Goal: Information Seeking & Learning: Find specific fact

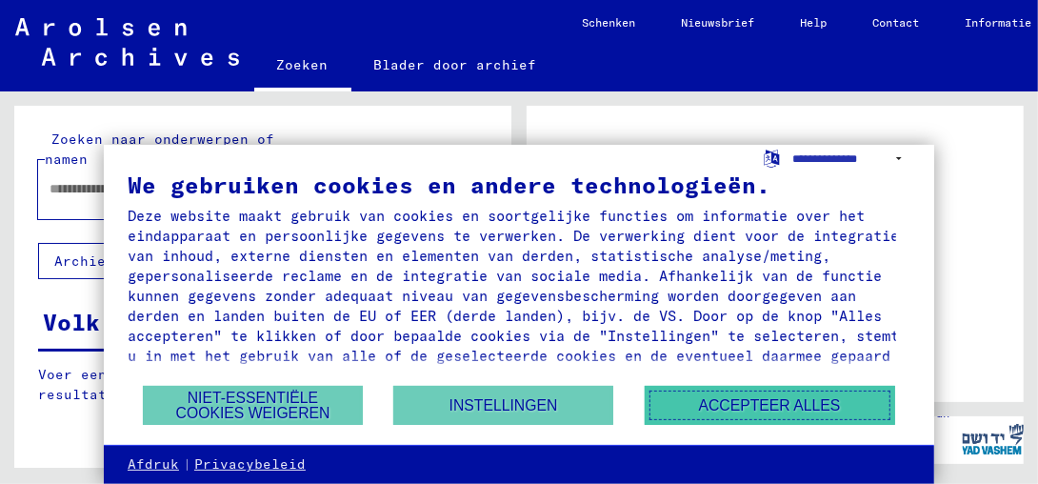
click at [742, 398] on button "Accepteer alles" at bounding box center [769, 405] width 250 height 39
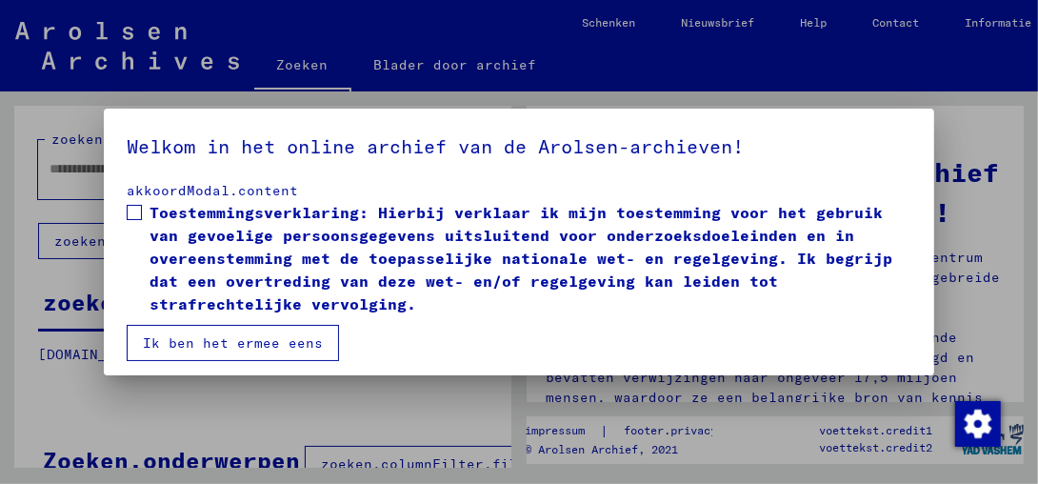
click at [126, 217] on mat-dialog-content "akkoordModal.content Toestemmingsverklaring: Hierbij verklaar ik mijn toestemmi…" at bounding box center [519, 271] width 830 height 180
click at [141, 211] on span at bounding box center [134, 212] width 15 height 15
click at [252, 336] on button "Ik ben het ermee eens" at bounding box center [233, 343] width 212 height 36
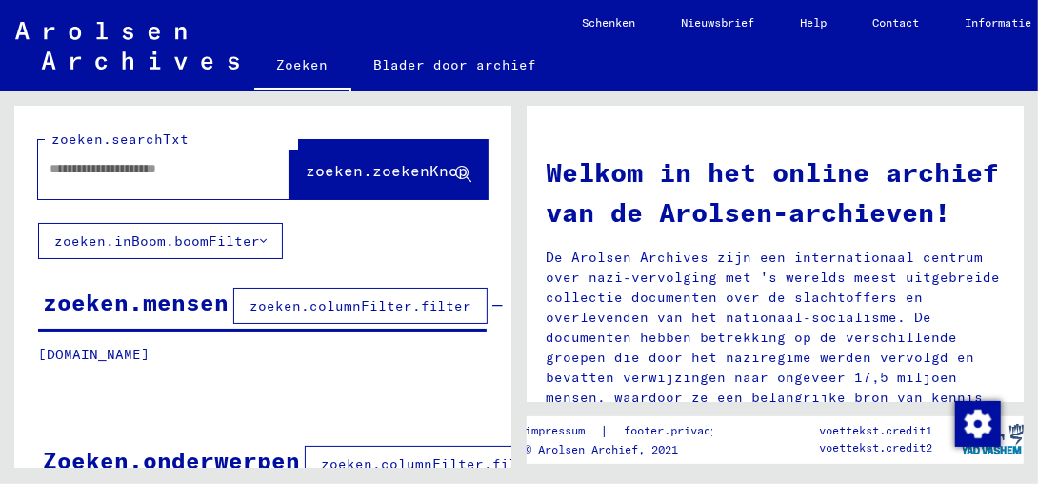
click at [72, 169] on input "text" at bounding box center [140, 169] width 183 height 20
click at [367, 223] on div "**********" at bounding box center [262, 358] width 497 height 505
click at [401, 227] on div "**********" at bounding box center [262, 358] width 497 height 505
click at [265, 236] on icon at bounding box center [263, 240] width 7 height 13
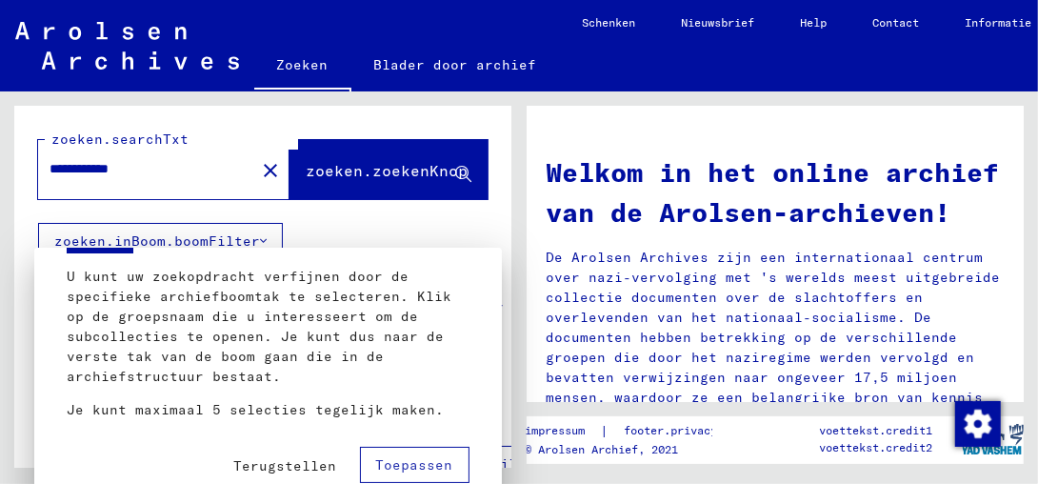
scroll to position [116, 0]
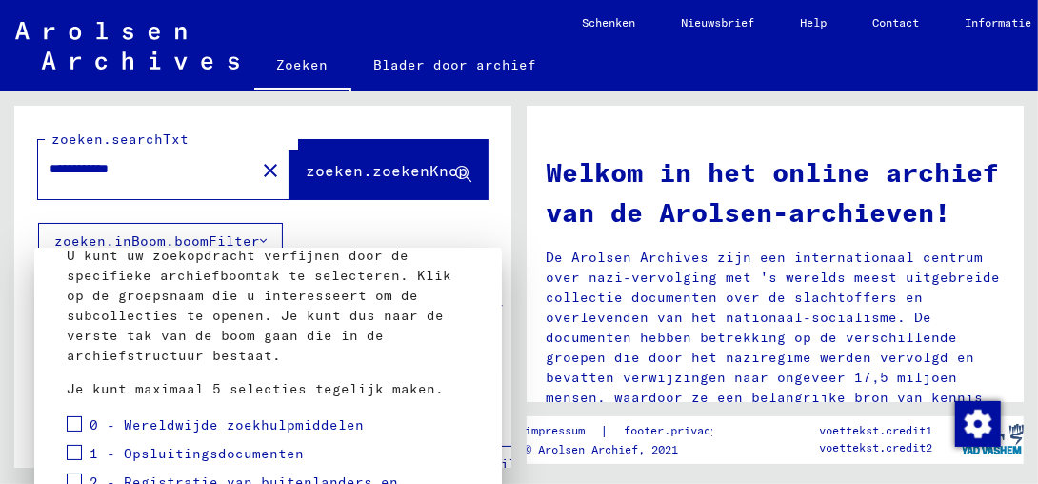
click at [438, 405] on yv-its-new-tree "Gaan U kunt uw zoekopdracht verfijnen door de specifieke archiefboomtak te sele…" at bounding box center [268, 487] width 403 height 646
click at [465, 307] on mat-dialog-container "Gaan U kunt uw zoekopdracht verfijnen door de specifieke archiefboomtak te sele…" at bounding box center [267, 380] width 467 height 266
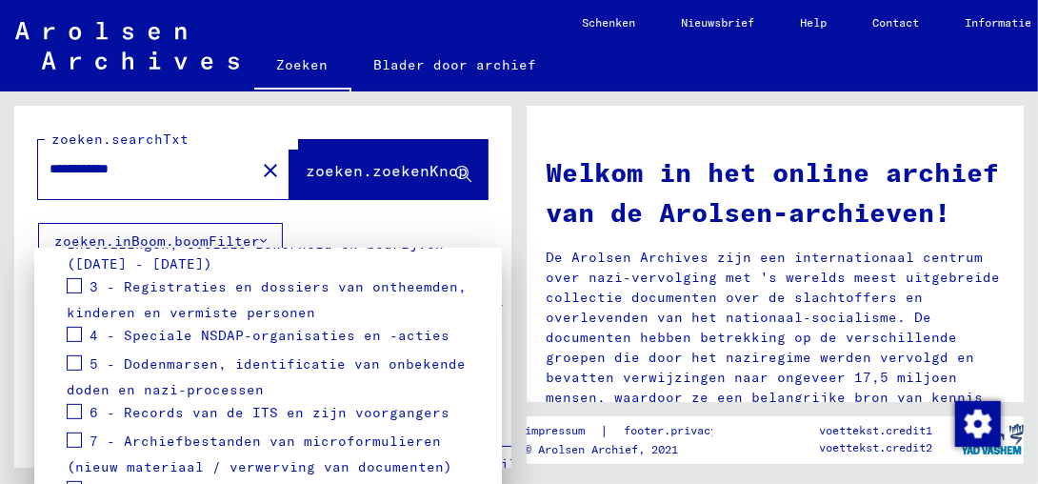
scroll to position [472, 0]
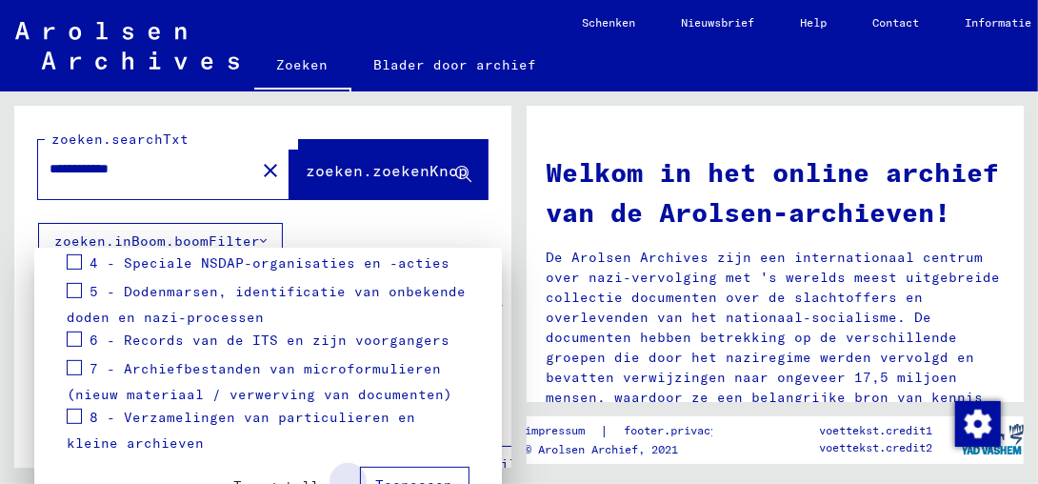
drag, startPoint x: 426, startPoint y: 468, endPoint x: 415, endPoint y: 439, distance: 31.6
click at [424, 476] on span "Toepassen" at bounding box center [414, 484] width 77 height 17
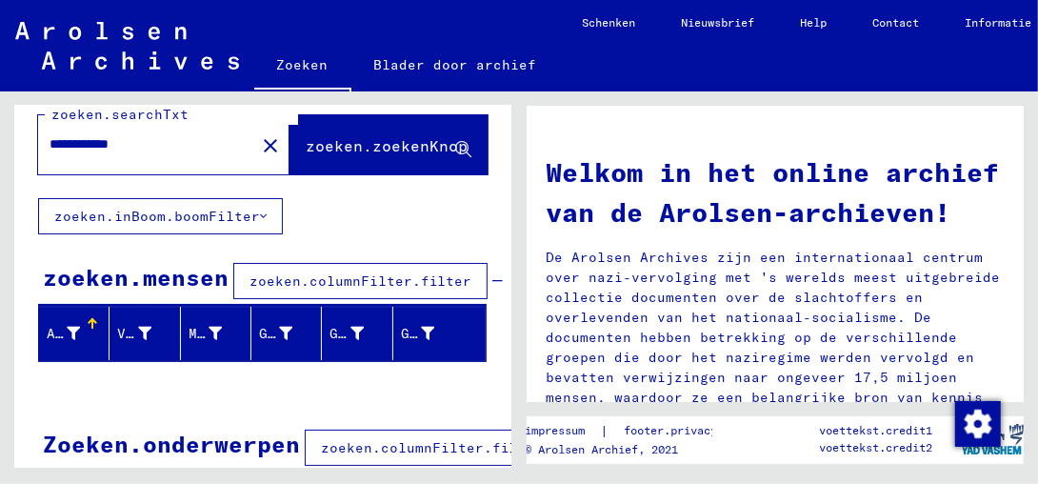
scroll to position [0, 0]
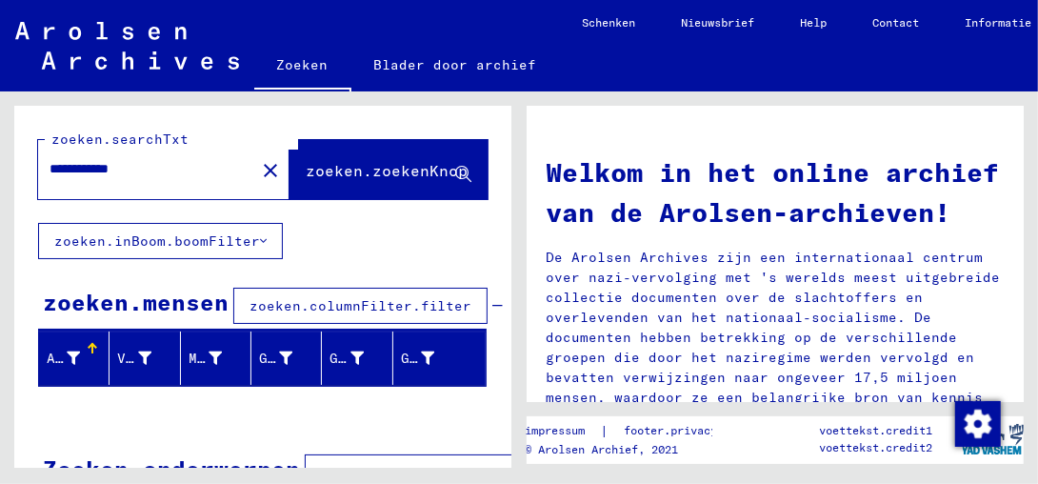
click at [283, 303] on span "zoeken.columnFilter.filter" at bounding box center [360, 305] width 222 height 17
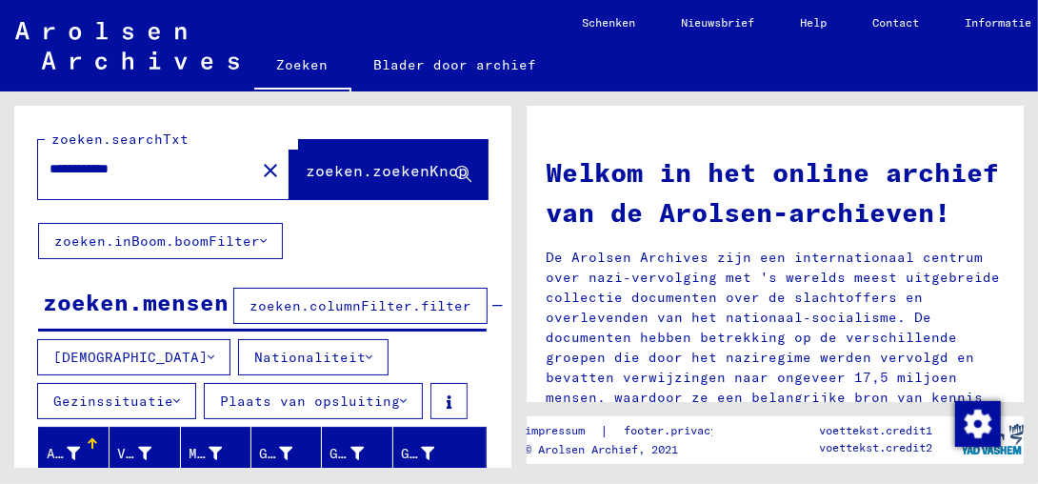
click at [408, 172] on span "zoeken.zoekenKnop" at bounding box center [387, 170] width 162 height 19
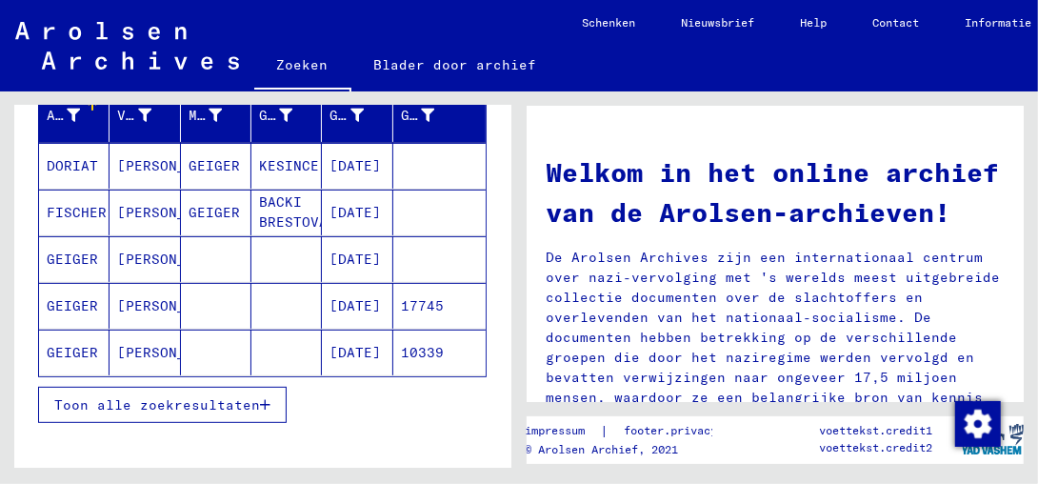
scroll to position [381, 0]
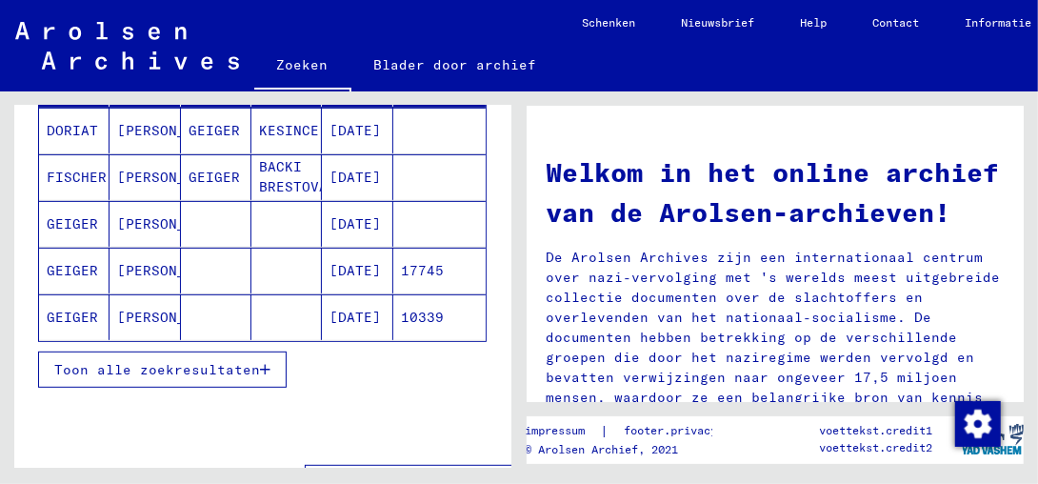
drag, startPoint x: 379, startPoint y: 115, endPoint x: 398, endPoint y: 120, distance: 19.6
click at [398, 108] on mat-header-row "Achternaam Voornaam Meisjesnaam Geboortedatum Geboortedatum Gevangene #" at bounding box center [262, 80] width 446 height 53
click at [262, 376] on icon "button" at bounding box center [265, 369] width 10 height 13
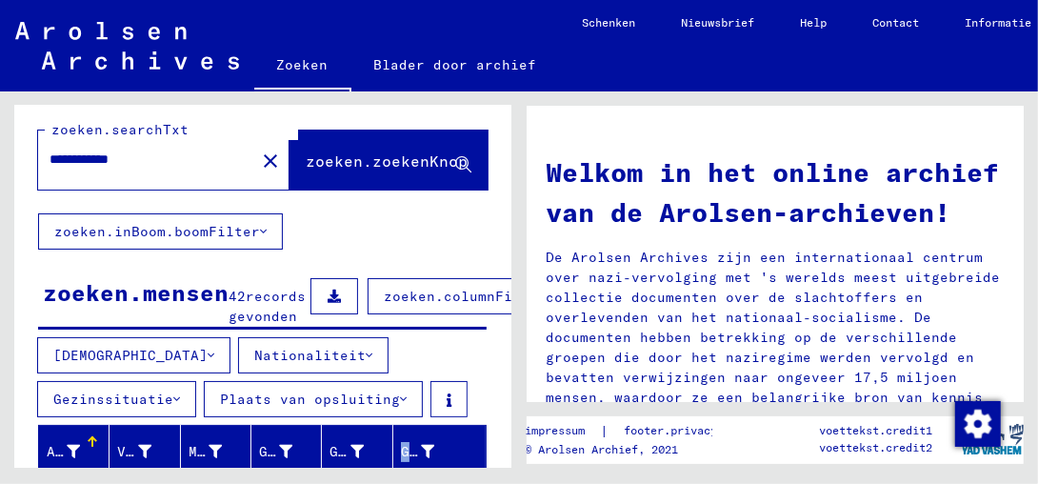
scroll to position [0, 0]
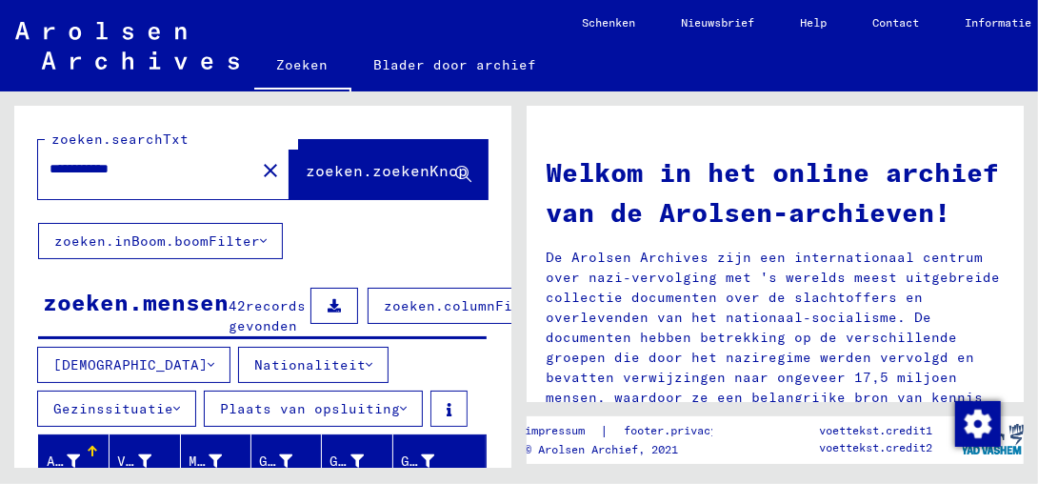
click at [92, 170] on input "**********" at bounding box center [140, 169] width 183 height 20
click at [176, 159] on input "******" at bounding box center [140, 169] width 183 height 20
type input "**********"
click at [376, 166] on span "zoeken.zoekenKnop" at bounding box center [387, 170] width 162 height 19
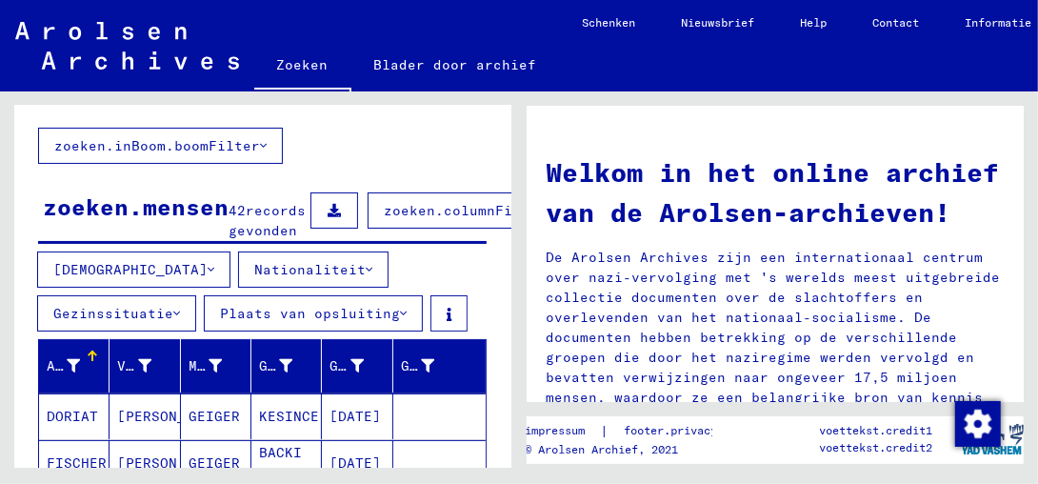
click at [366, 276] on icon at bounding box center [369, 269] width 7 height 13
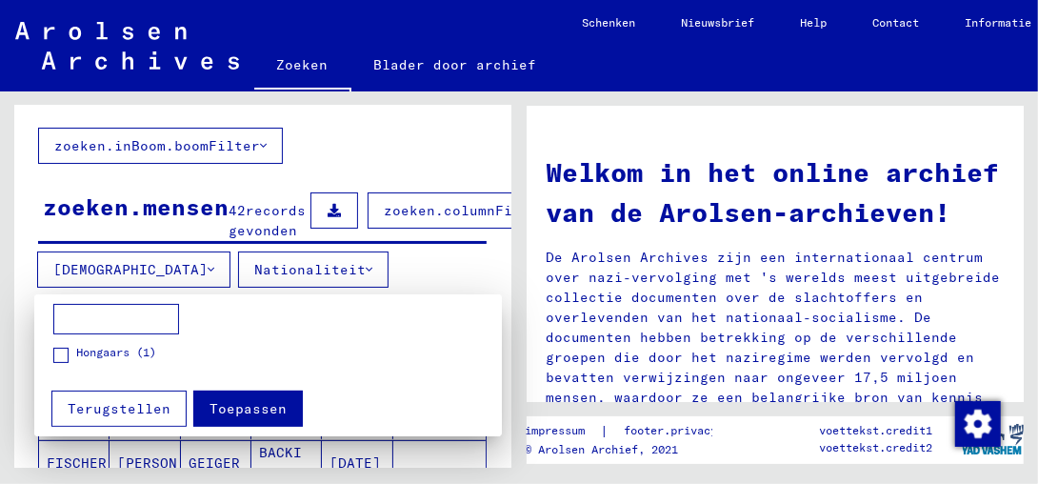
click at [88, 316] on input at bounding box center [116, 319] width 126 height 30
type input "**********"
drag, startPoint x: 261, startPoint y: 400, endPoint x: 270, endPoint y: 392, distance: 12.2
click at [260, 400] on span "Toepassen" at bounding box center [247, 408] width 77 height 17
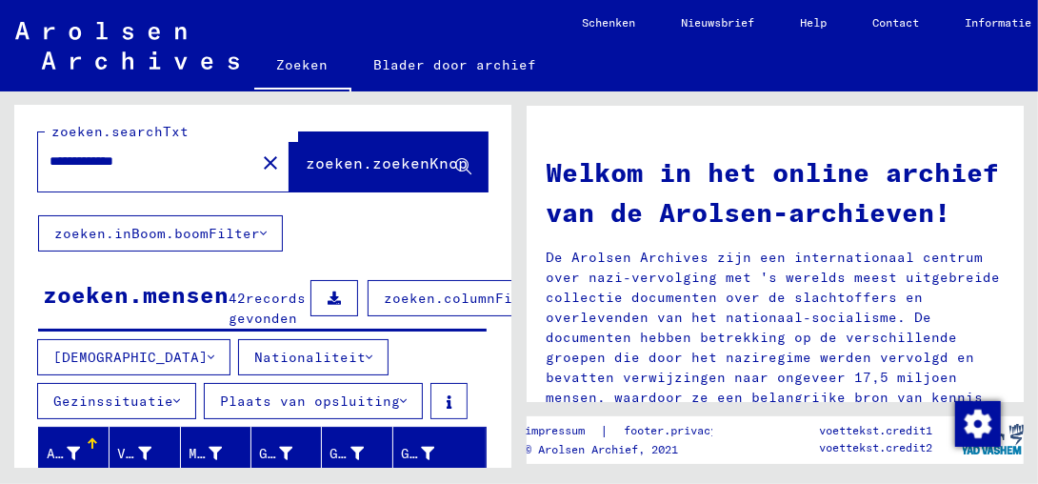
scroll to position [0, 0]
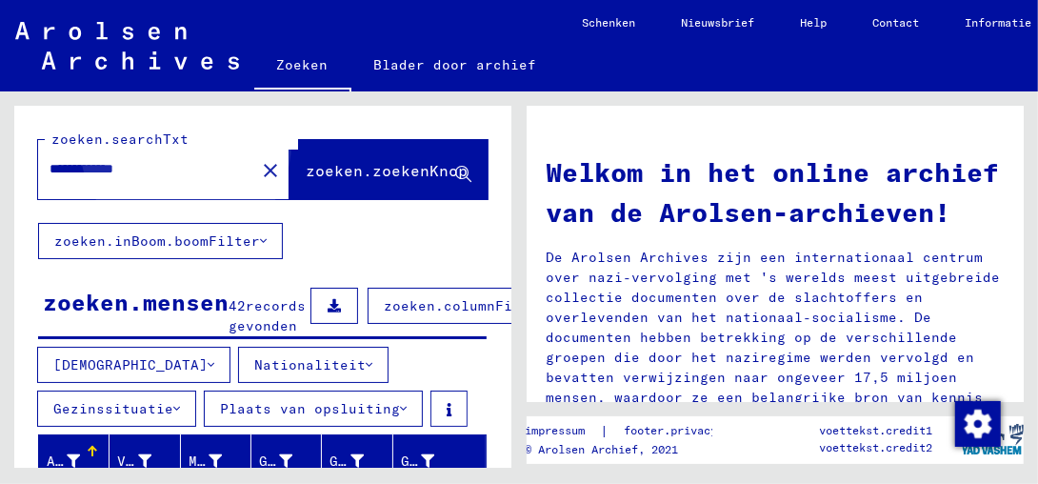
click at [353, 167] on span "zoeken.zoekenKnop" at bounding box center [387, 170] width 162 height 19
click at [436, 173] on span "zoeken.zoekenKnop" at bounding box center [387, 170] width 162 height 19
click at [425, 168] on span "zoeken.zoekenKnop" at bounding box center [387, 170] width 162 height 19
click at [393, 306] on span "zoeken.columnFilter.filter" at bounding box center [495, 305] width 222 height 17
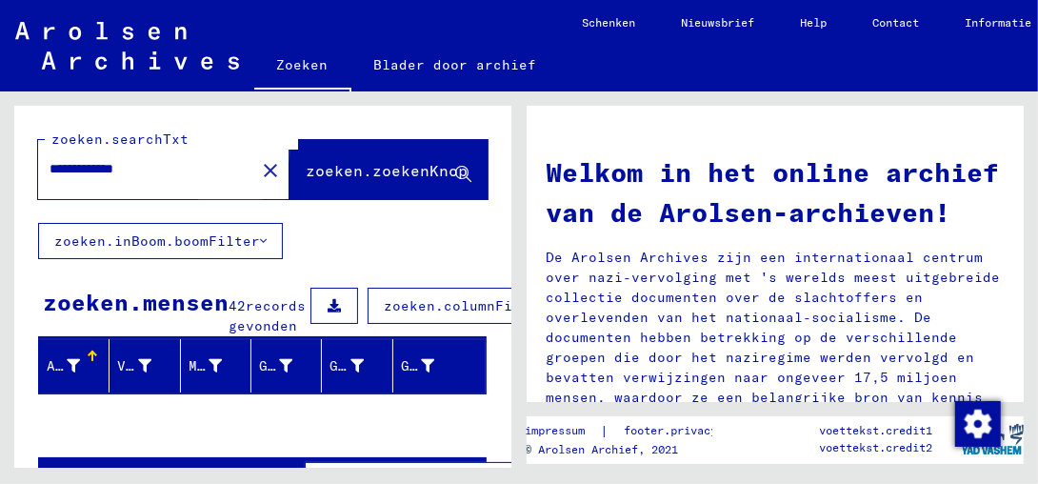
click at [398, 171] on span "zoeken.zoekenKnop" at bounding box center [387, 170] width 162 height 19
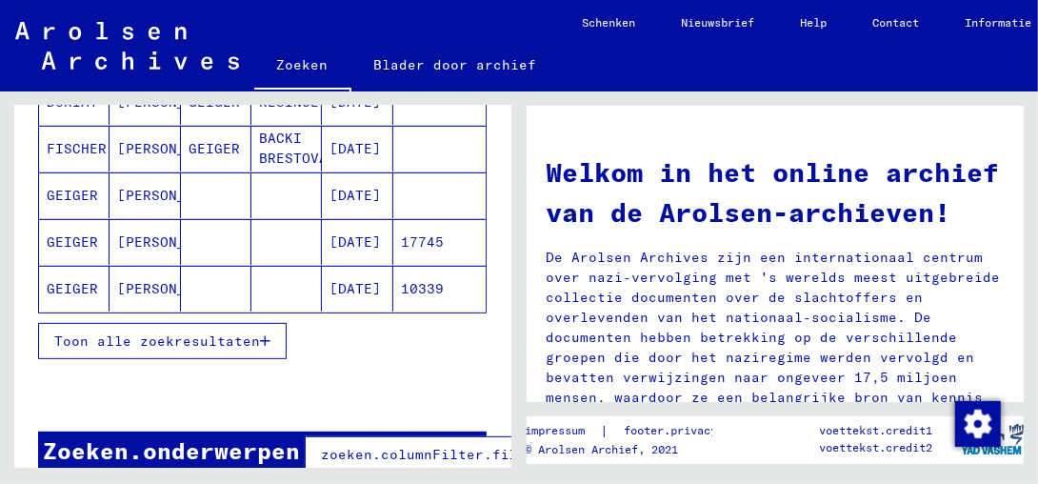
scroll to position [374, 0]
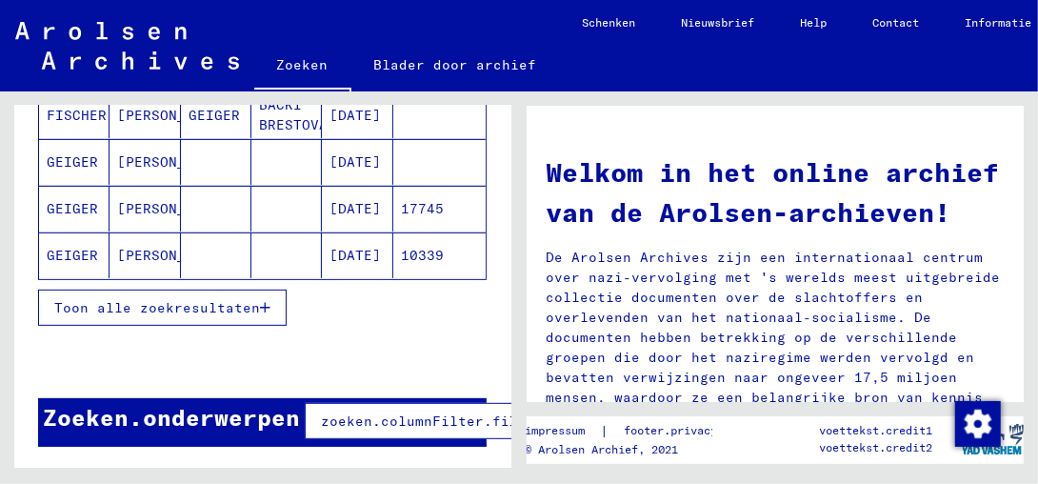
click at [258, 299] on span "Toon alle zoekresultaten" at bounding box center [157, 307] width 206 height 17
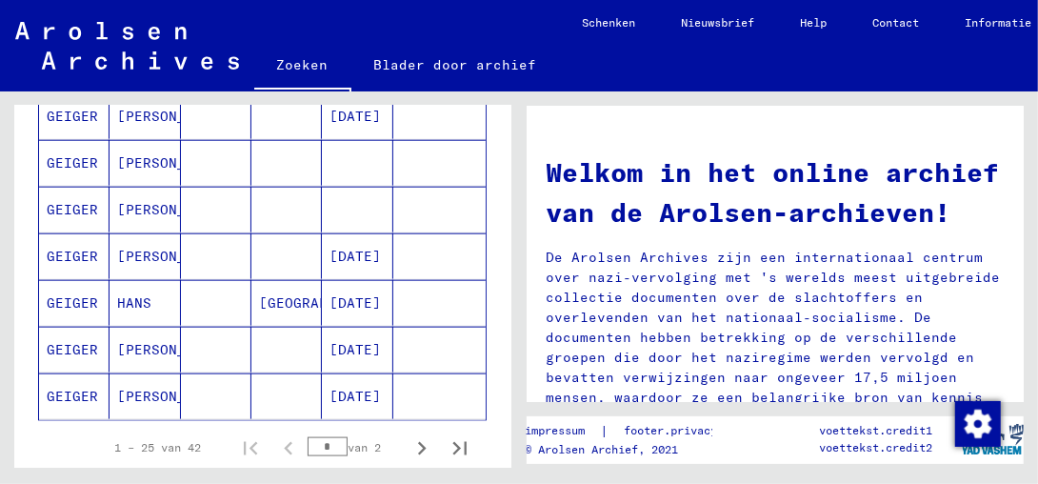
scroll to position [1231, 0]
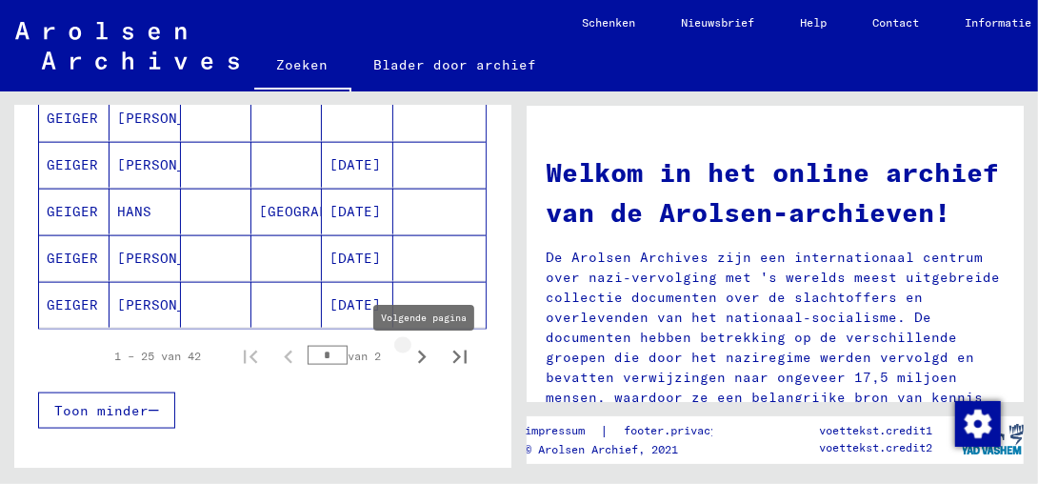
click at [418, 364] on icon "Volgende pagina" at bounding box center [422, 356] width 9 height 13
type input "*"
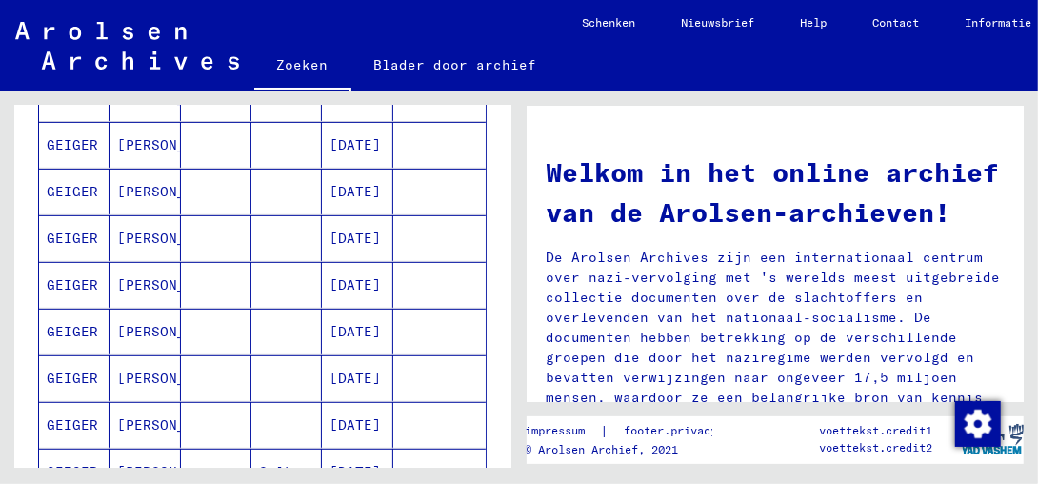
scroll to position [221, 0]
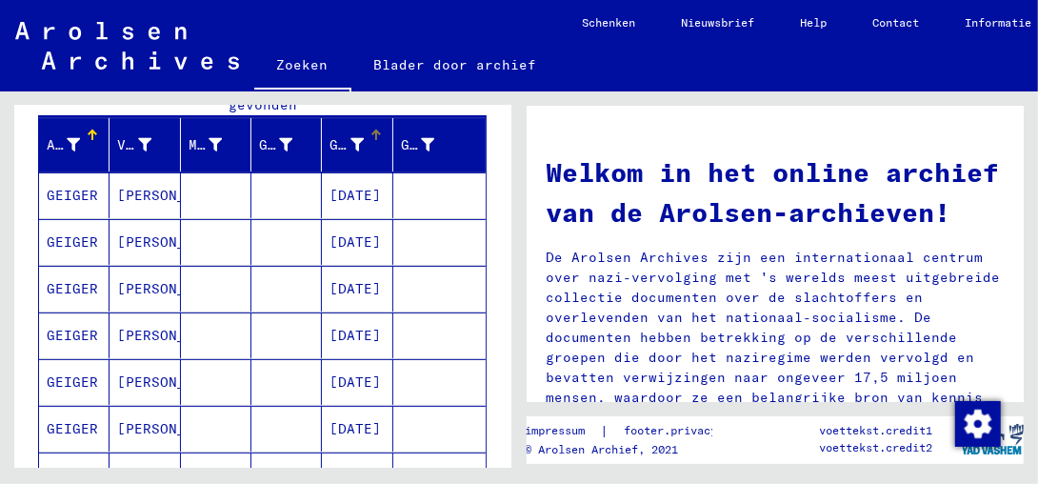
click at [341, 153] on font "Geboortedatum" at bounding box center [384, 144] width 111 height 17
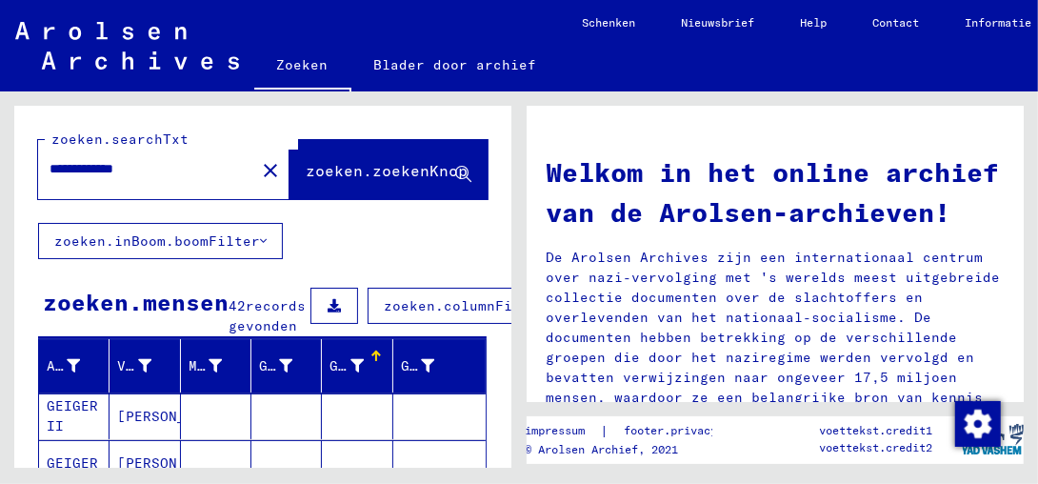
scroll to position [0, 0]
